Goal: Task Accomplishment & Management: Manage account settings

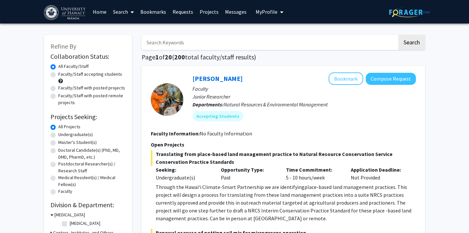
click at [58, 133] on label "Undergraduate(s)" at bounding box center [75, 134] width 35 height 7
click at [58, 133] on input "Undergraduate(s)" at bounding box center [60, 133] width 4 height 4
radio input "true"
click at [58, 73] on label "Faculty/Staff accepting students" at bounding box center [90, 74] width 64 height 7
click at [58, 73] on input "Faculty/Staff accepting students" at bounding box center [60, 73] width 4 height 4
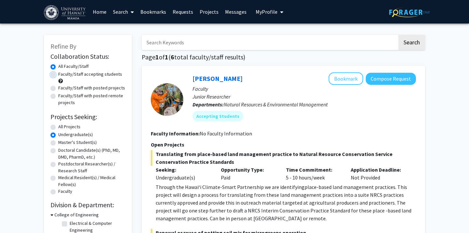
radio input "true"
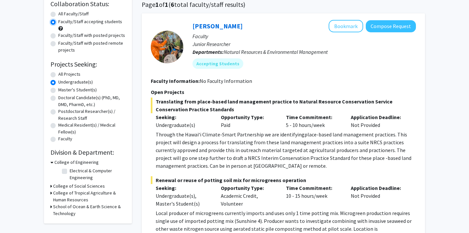
scroll to position [58, 0]
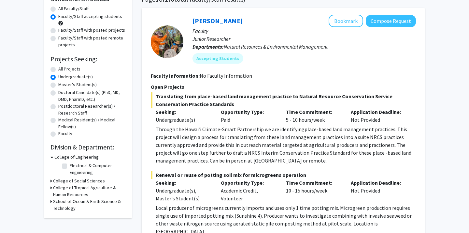
click at [53, 188] on h3 "College of Tropical Agriculture & Human Resources" at bounding box center [89, 191] width 72 height 14
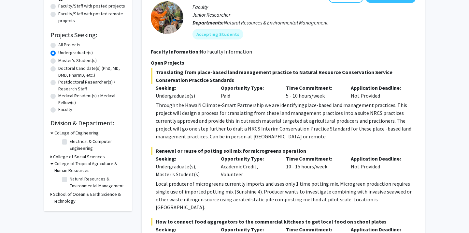
scroll to position [83, 0]
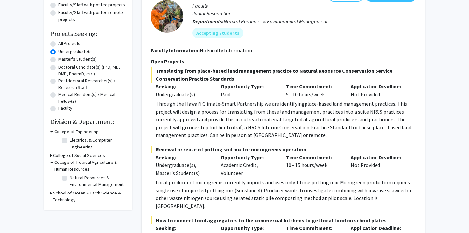
click at [51, 194] on icon at bounding box center [52, 192] width 2 height 7
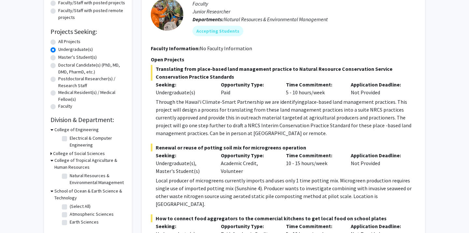
scroll to position [82, 0]
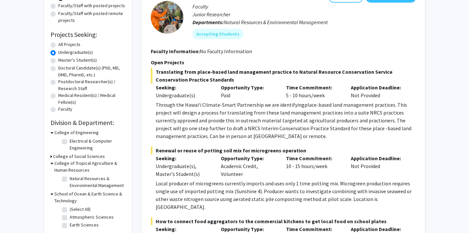
click at [51, 193] on icon at bounding box center [52, 193] width 3 height 7
click at [52, 158] on div "College of Social Sciences" at bounding box center [88, 156] width 75 height 7
click at [51, 156] on icon at bounding box center [52, 156] width 2 height 7
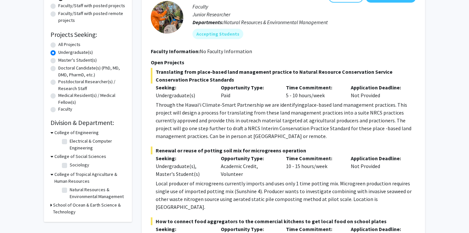
click at [51, 156] on icon at bounding box center [52, 156] width 3 height 7
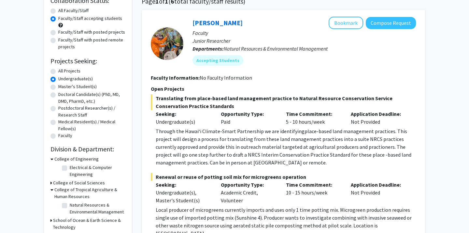
scroll to position [0, 0]
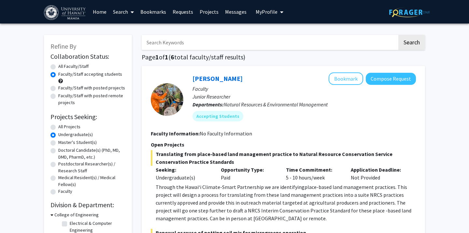
click at [98, 11] on link "Home" at bounding box center [100, 11] width 20 height 23
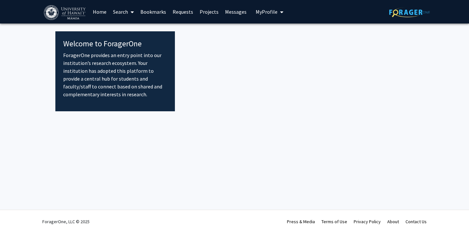
click at [226, 37] on div at bounding box center [294, 71] width 239 height 80
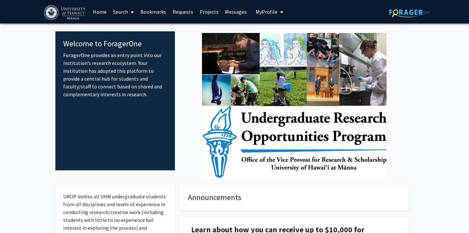
click at [127, 13] on link "Search" at bounding box center [123, 11] width 27 height 23
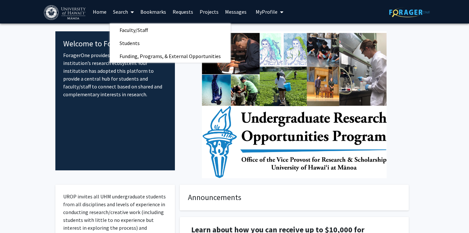
click at [127, 13] on link "Search" at bounding box center [123, 11] width 27 height 23
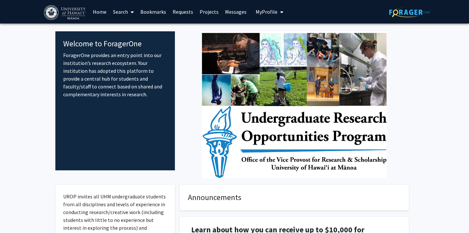
click at [208, 10] on link "Projects" at bounding box center [208, 11] width 25 height 23
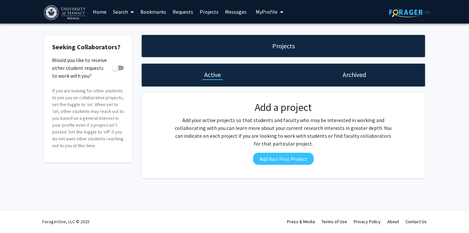
click at [170, 12] on link "Requests" at bounding box center [182, 11] width 27 height 23
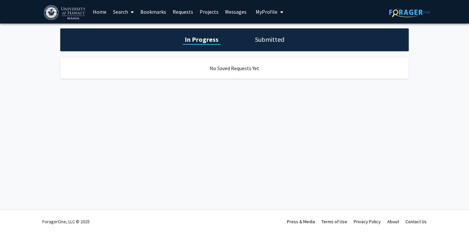
click at [155, 12] on link "Bookmarks" at bounding box center [153, 11] width 32 height 23
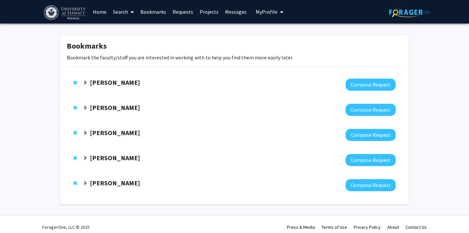
click at [133, 11] on icon at bounding box center [132, 11] width 3 height 5
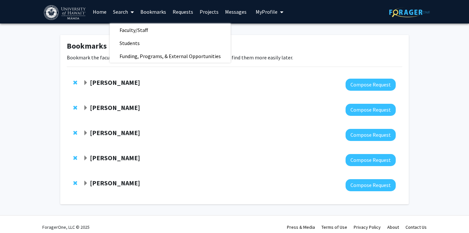
click at [133, 11] on icon at bounding box center [132, 11] width 3 height 5
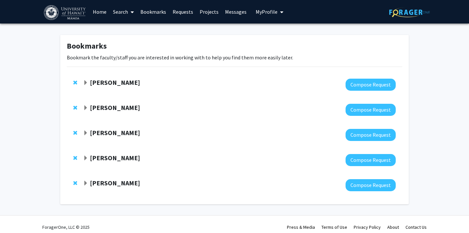
click at [75, 181] on span "Remove Richard Yanagihara from bookmarks" at bounding box center [75, 182] width 4 height 5
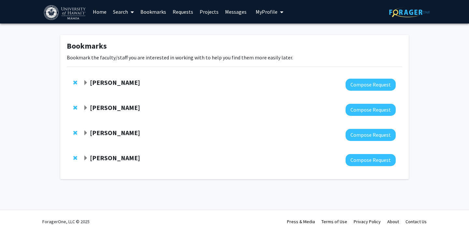
click at [75, 155] on span "Remove Jangsoon Lee from bookmarks" at bounding box center [75, 157] width 4 height 5
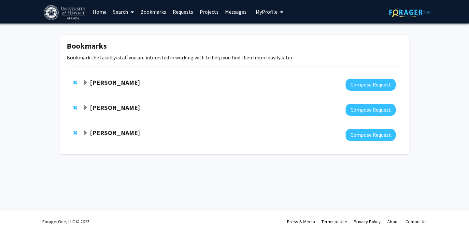
click at [74, 131] on span "Remove Catherine Walsh from bookmarks" at bounding box center [75, 132] width 4 height 5
click at [76, 108] on span "Remove Yiqiang Zhang from bookmarks" at bounding box center [75, 107] width 4 height 5
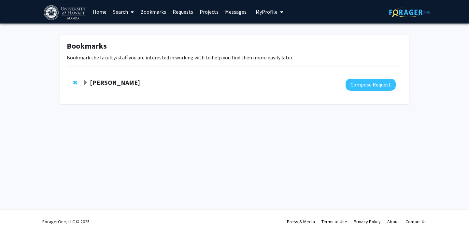
click at [75, 82] on span "Remove Michael Norris from bookmarks" at bounding box center [75, 82] width 4 height 5
click at [120, 15] on link "Search" at bounding box center [123, 11] width 27 height 23
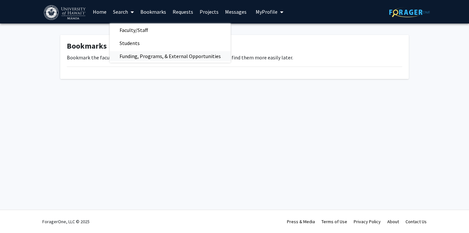
click at [127, 55] on span "Funding, Programs, & External Opportunities" at bounding box center [170, 56] width 121 height 13
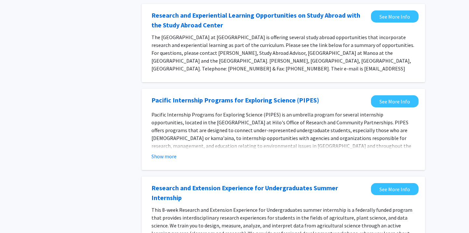
scroll to position [159, 0]
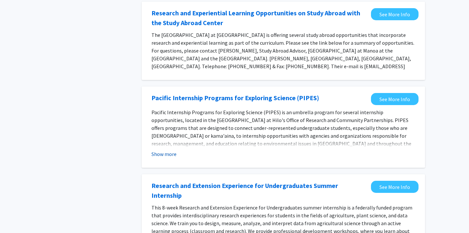
click at [169, 150] on button "Show more" at bounding box center [164, 154] width 25 height 8
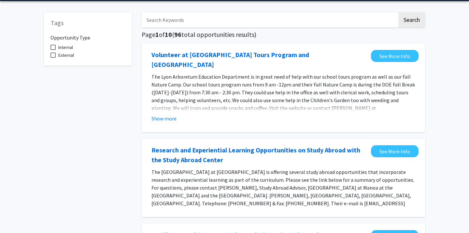
scroll to position [0, 0]
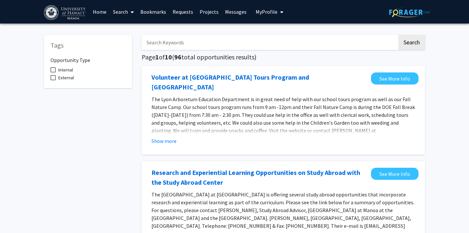
click at [133, 11] on icon at bounding box center [132, 11] width 3 height 5
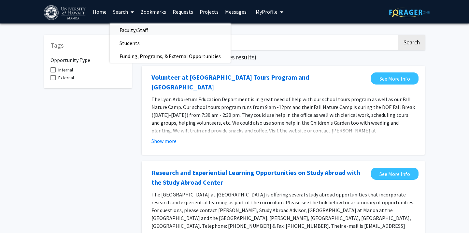
click at [136, 31] on span "Faculty/Staff" at bounding box center [134, 29] width 48 height 13
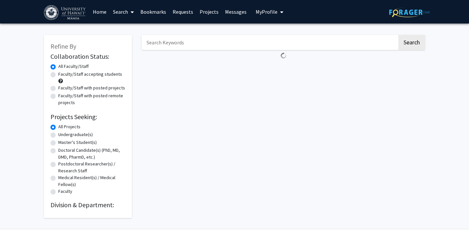
click at [124, 17] on link "Search" at bounding box center [123, 11] width 27 height 23
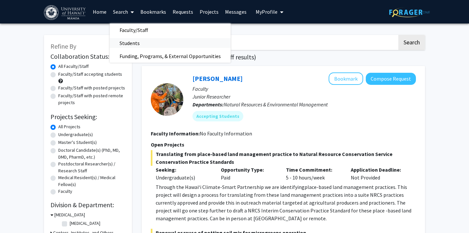
click at [127, 47] on span "Students" at bounding box center [130, 42] width 40 height 13
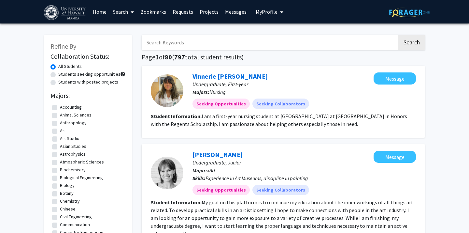
click at [256, 12] on span "My Profile" at bounding box center [267, 11] width 22 height 7
click at [270, 35] on div "[PERSON_NAME] View Profile" at bounding box center [288, 34] width 56 height 14
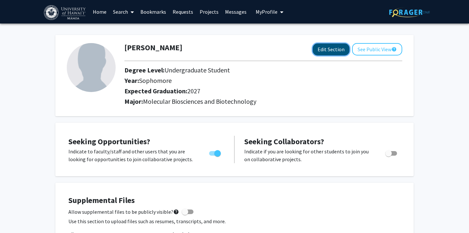
click at [317, 51] on button "Edit Section" at bounding box center [331, 49] width 37 height 12
select select "sophomore"
select select "2027"
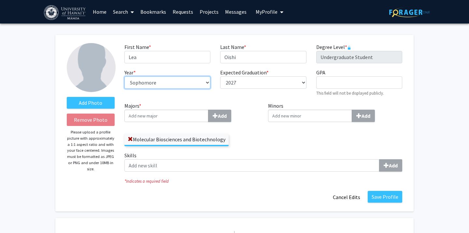
click at [208, 79] on select "--- First-year Sophomore Junior Senior Postbaccalaureate Certificate" at bounding box center [167, 82] width 86 height 12
select select "junior"
click at [124, 76] on select "--- First-year Sophomore Junior Senior Postbaccalaureate Certificate" at bounding box center [167, 82] width 86 height 12
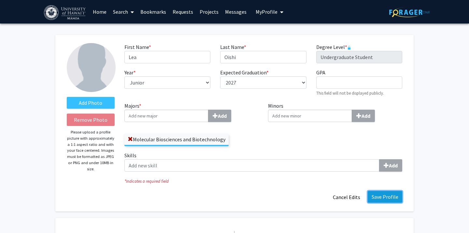
click at [379, 195] on button "Save Profile" at bounding box center [385, 197] width 35 height 12
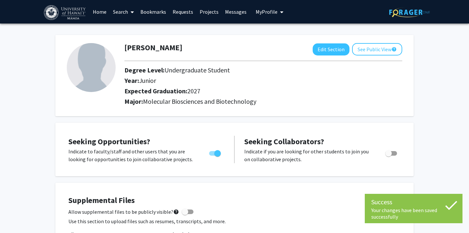
click at [117, 11] on link "Search" at bounding box center [123, 11] width 27 height 23
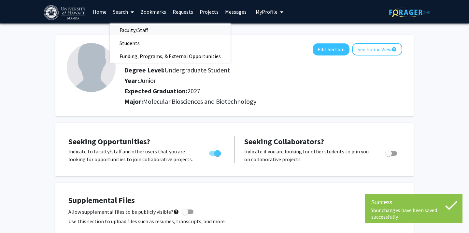
click at [123, 29] on span "Faculty/Staff" at bounding box center [134, 29] width 48 height 13
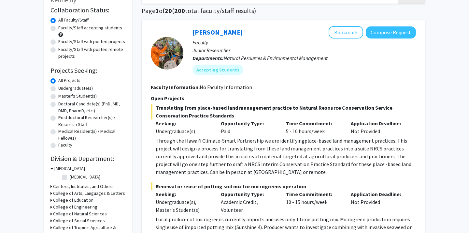
scroll to position [52, 0]
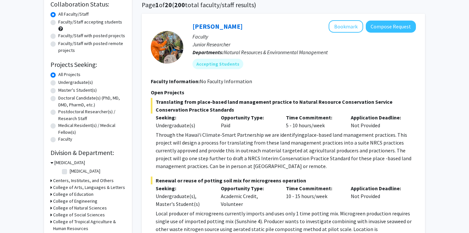
click at [58, 37] on label "Faculty/Staff with posted projects" at bounding box center [91, 35] width 67 height 7
click at [58, 36] on input "Faculty/Staff with posted projects" at bounding box center [60, 34] width 4 height 4
radio input "true"
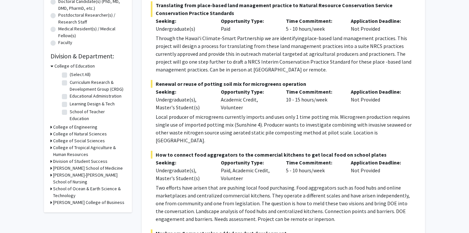
scroll to position [147, 0]
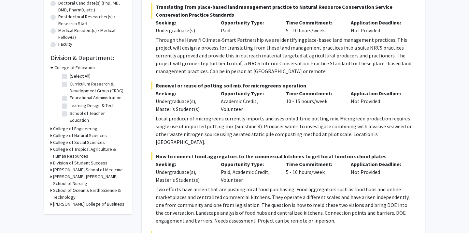
click at [52, 67] on icon at bounding box center [52, 67] width 3 height 7
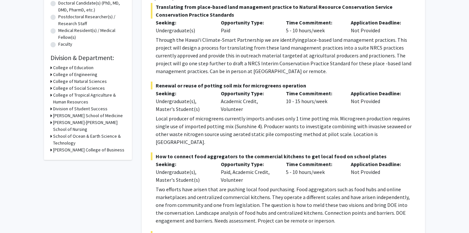
click at [51, 80] on icon at bounding box center [52, 81] width 2 height 7
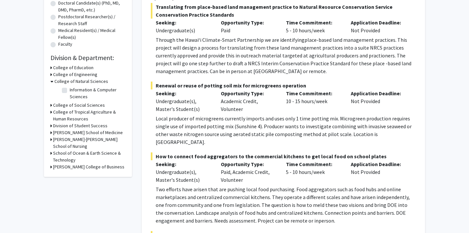
click at [51, 80] on icon at bounding box center [52, 81] width 3 height 7
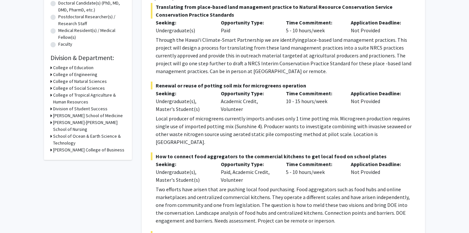
click at [51, 80] on icon at bounding box center [52, 81] width 2 height 7
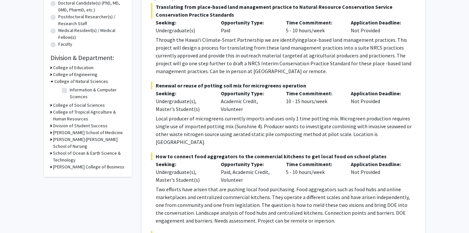
click at [51, 80] on icon at bounding box center [52, 81] width 3 height 7
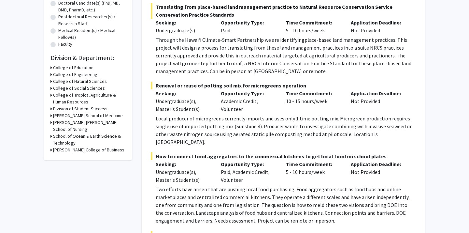
click at [51, 94] on icon at bounding box center [52, 95] width 2 height 7
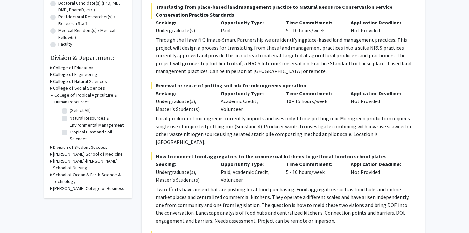
click at [75, 95] on h3 "College of Tropical Agriculture & Human Resources" at bounding box center [89, 99] width 71 height 14
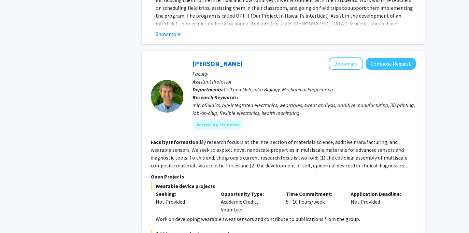
scroll to position [2928, 0]
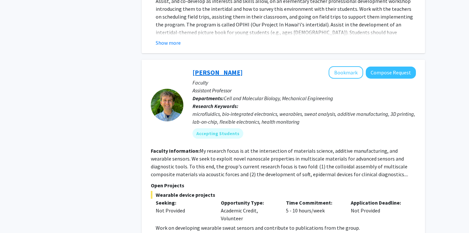
click at [199, 68] on link "[PERSON_NAME]" at bounding box center [218, 72] width 50 height 8
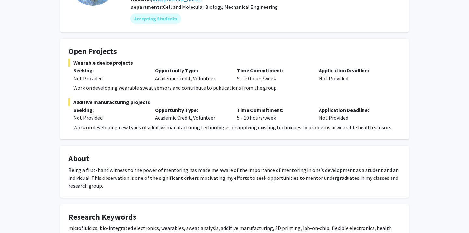
scroll to position [92, 0]
